Goal: Navigation & Orientation: Find specific page/section

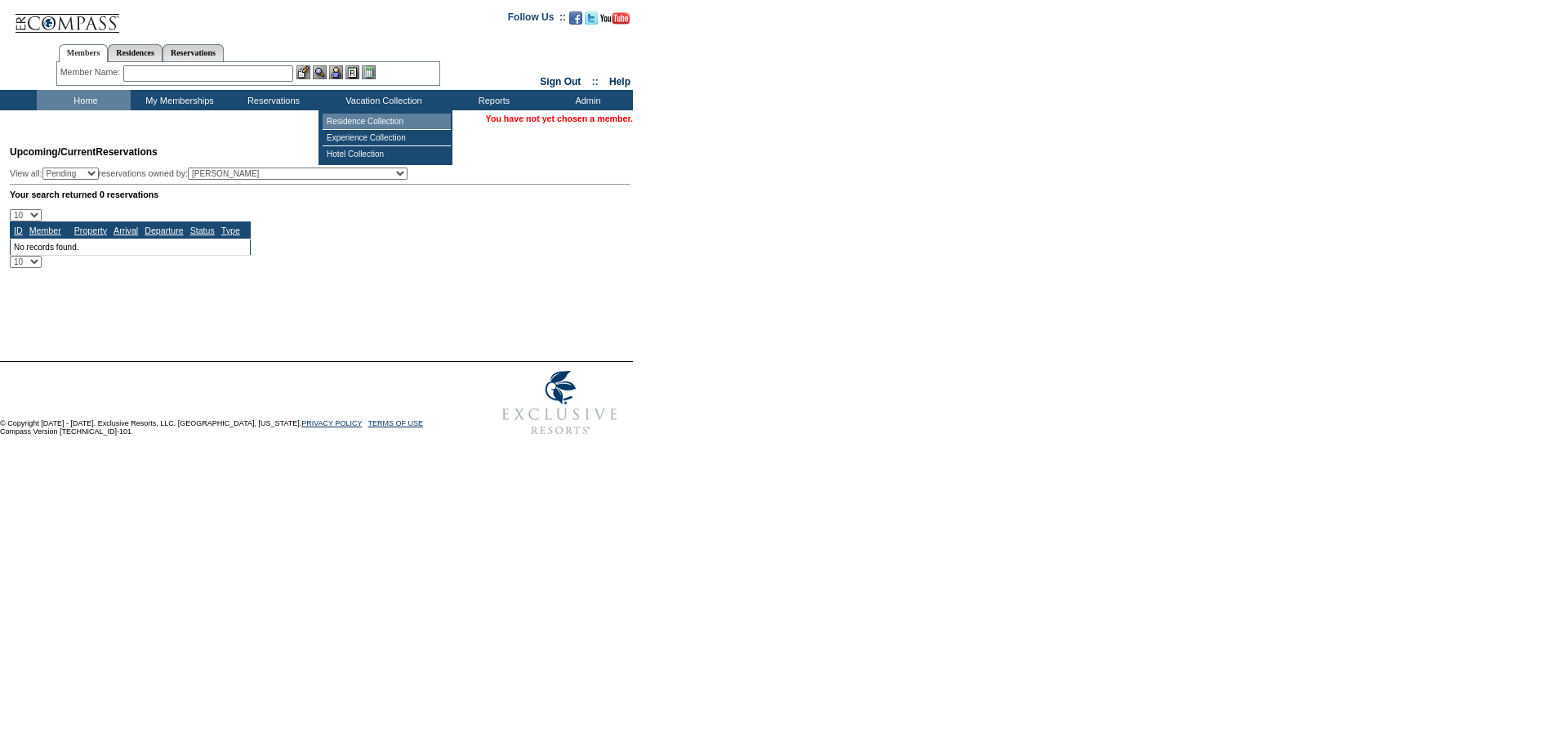
click at [374, 114] on td "Residence Collection" at bounding box center [387, 121] width 128 height 17
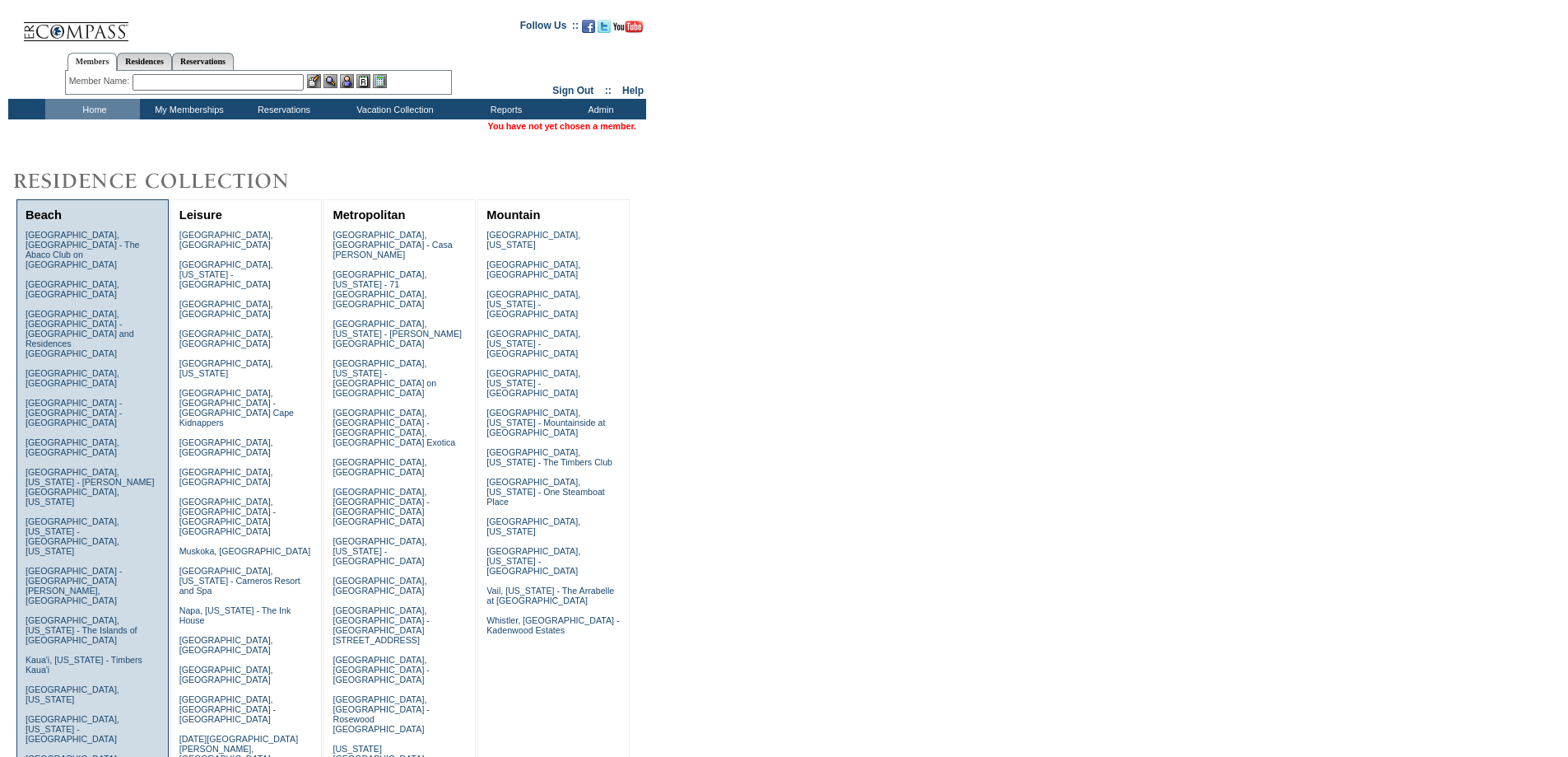
click at [119, 685] on link "[GEOGRAPHIC_DATA], [US_STATE]" at bounding box center [72, 695] width 94 height 20
